Goal: Task Accomplishment & Management: Manage account settings

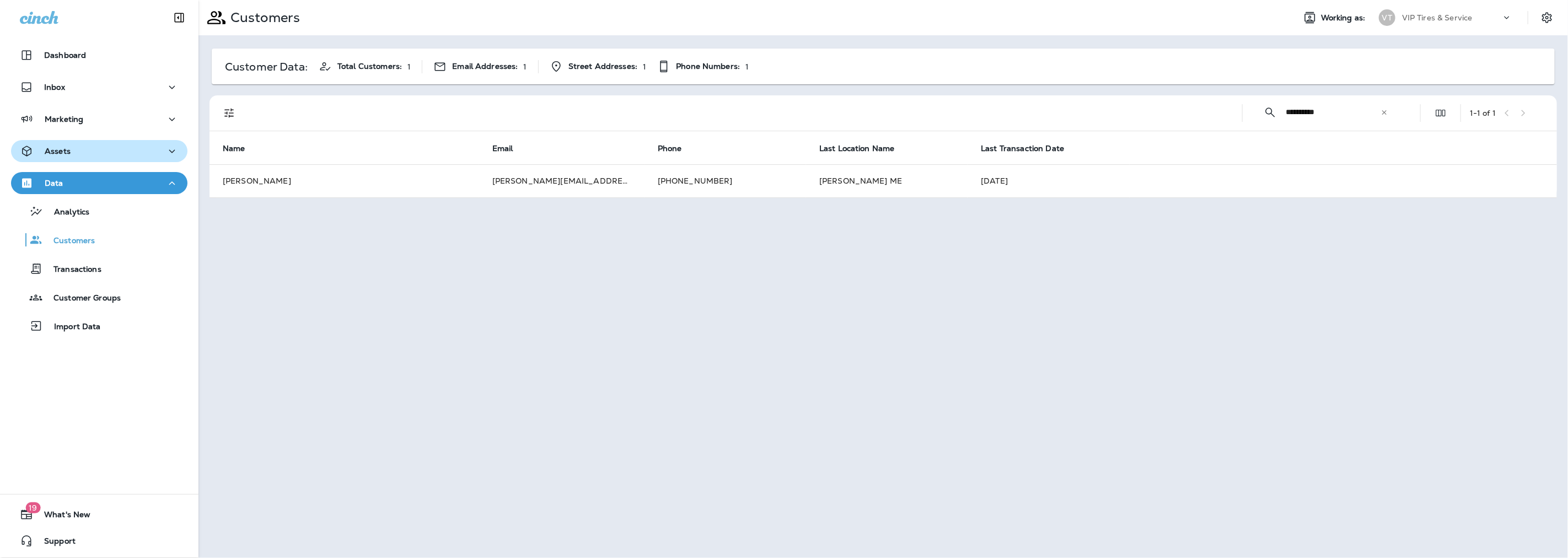
click at [68, 153] on p "Assets" at bounding box center [57, 151] width 26 height 9
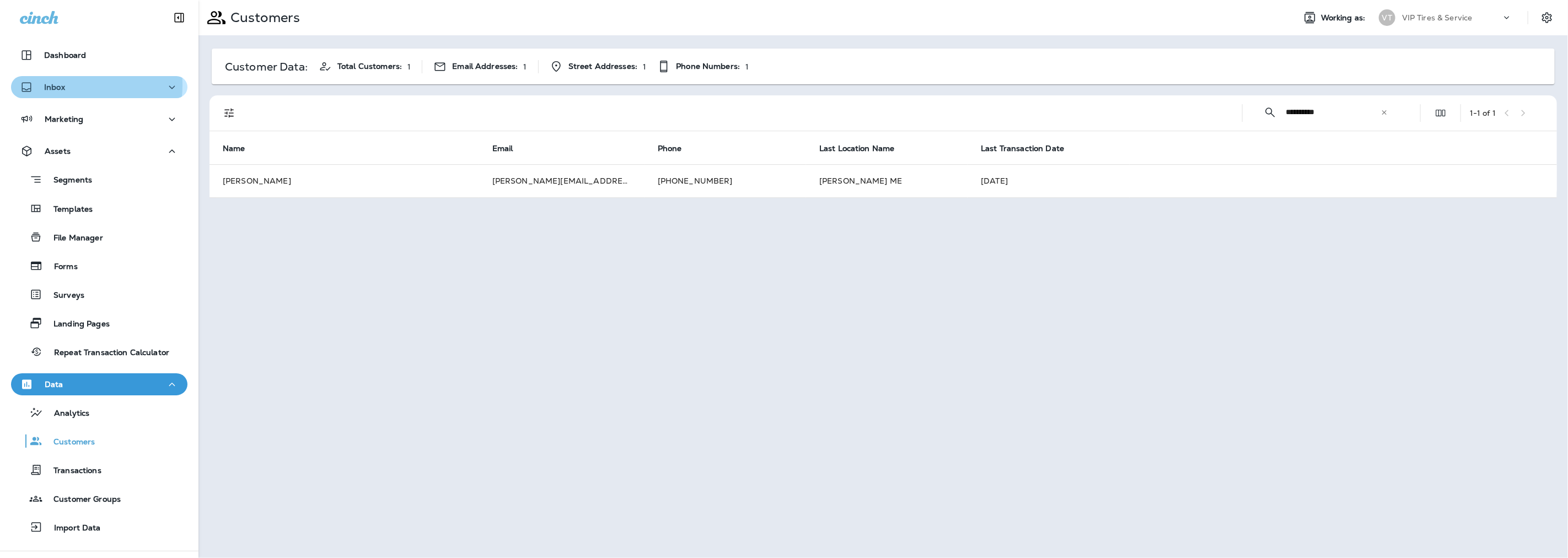
click at [57, 85] on p "Inbox" at bounding box center [54, 87] width 21 height 9
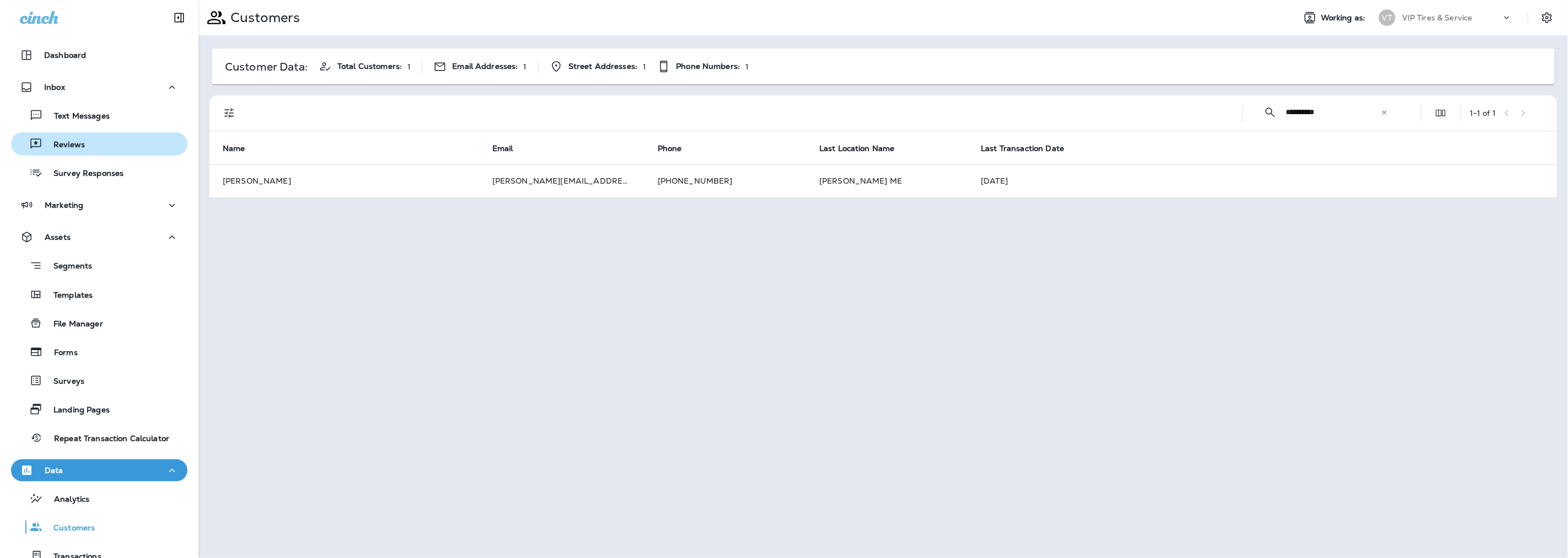
click at [85, 147] on div "Reviews" at bounding box center [99, 144] width 167 height 16
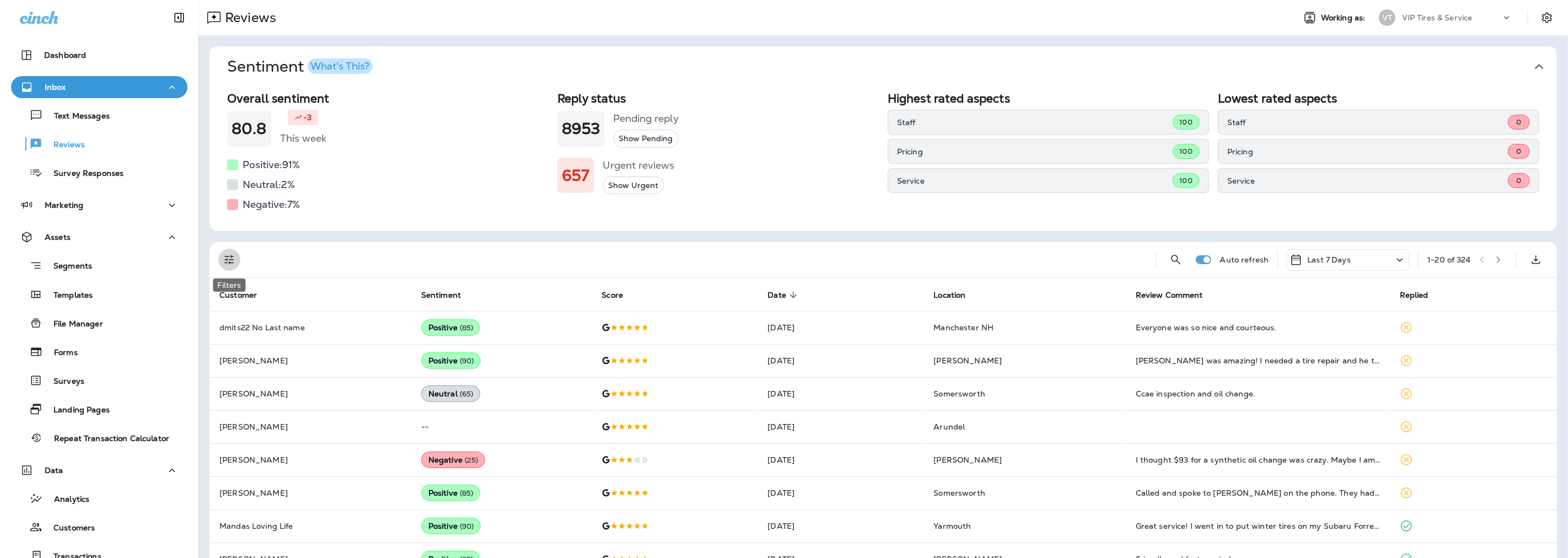
click at [234, 255] on icon "Filters" at bounding box center [229, 260] width 13 height 13
click at [254, 358] on label "No" at bounding box center [250, 358] width 50 height 18
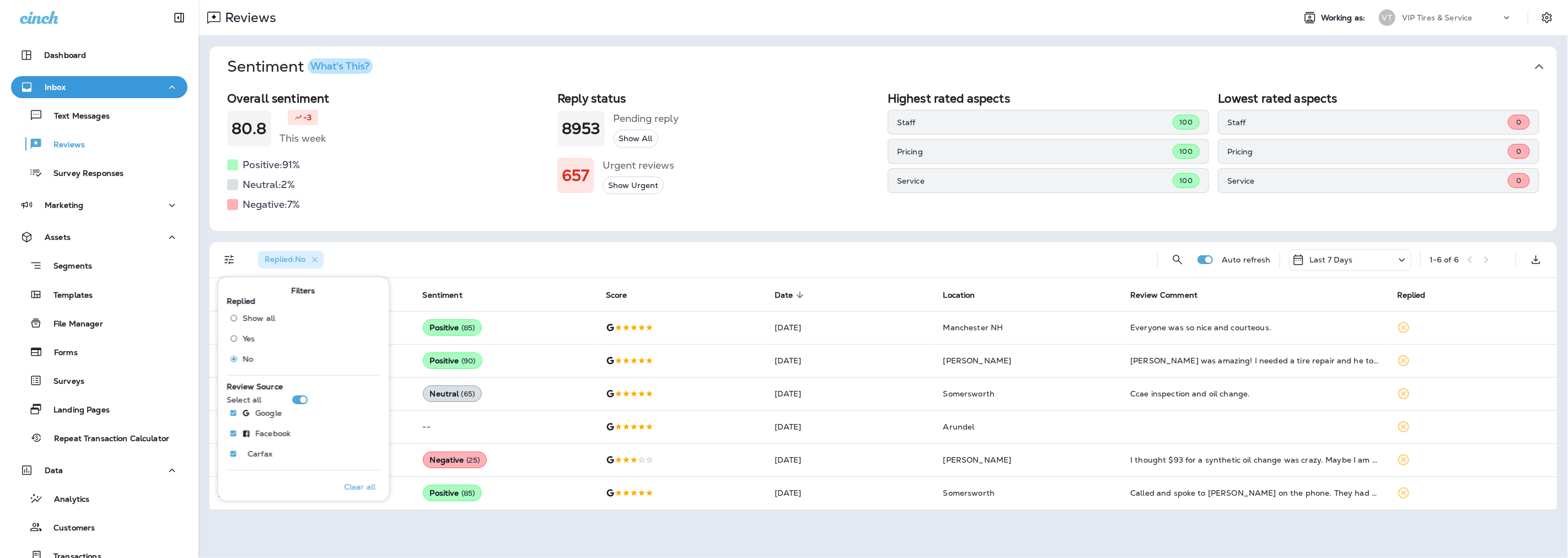
click at [783, 251] on div "Replied : No" at bounding box center [698, 260] width 899 height 35
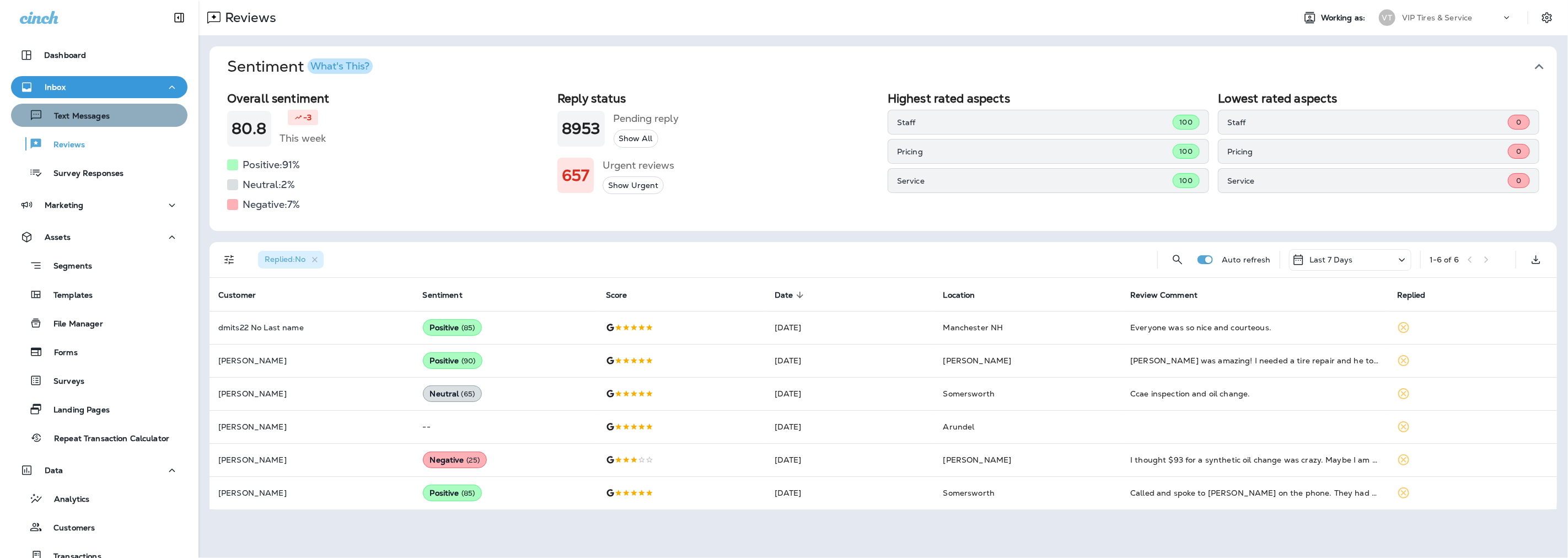
click at [103, 122] on div "Text Messages" at bounding box center [62, 115] width 94 height 16
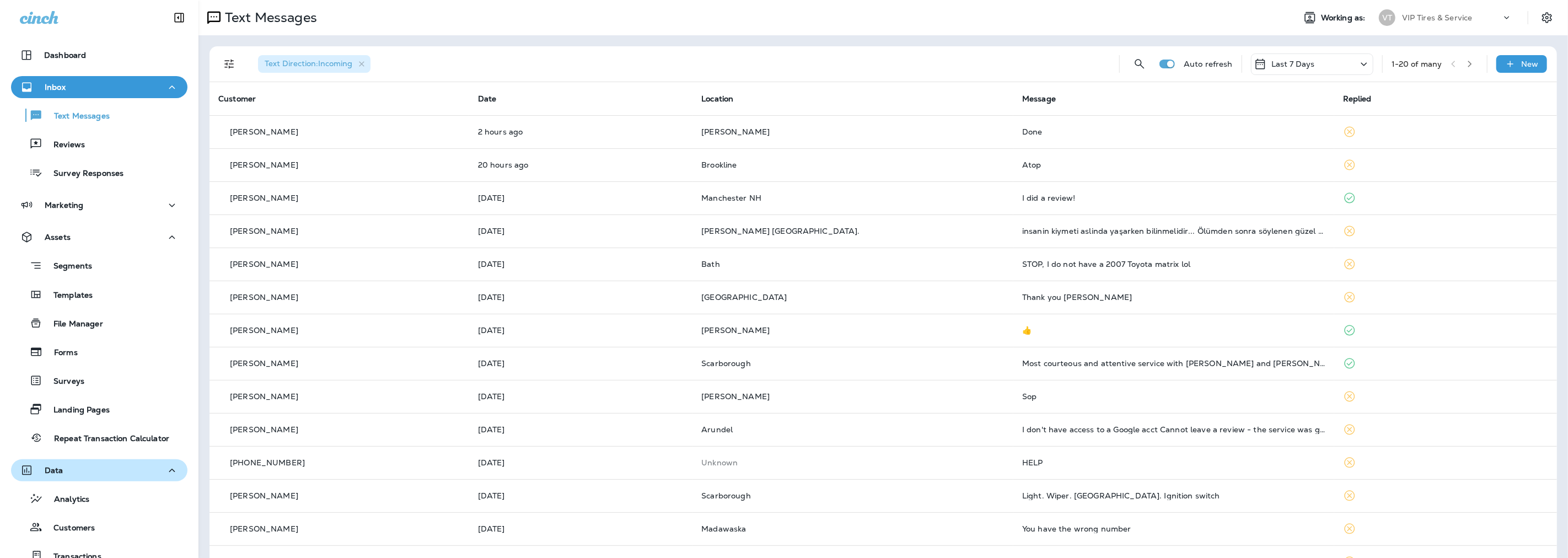
click at [123, 469] on div "Data" at bounding box center [99, 470] width 159 height 14
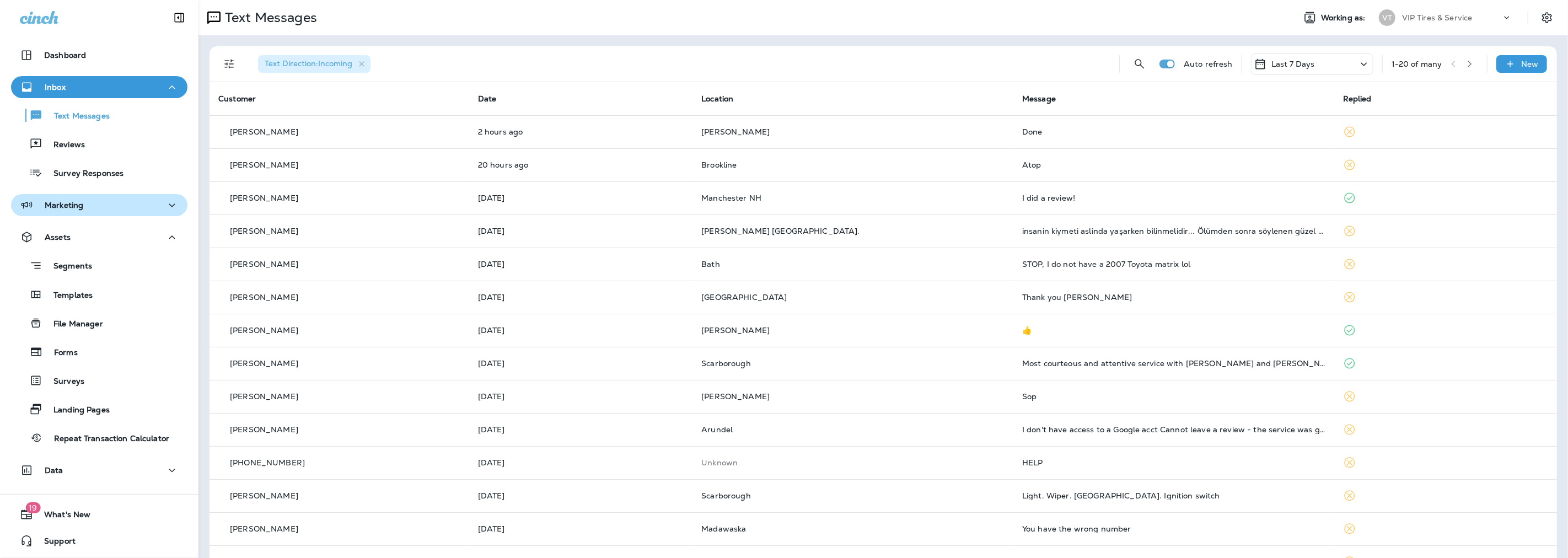
click at [96, 206] on div "Marketing" at bounding box center [99, 205] width 159 height 14
click at [130, 236] on div "Assets" at bounding box center [99, 237] width 159 height 14
